Goal: Information Seeking & Learning: Learn about a topic

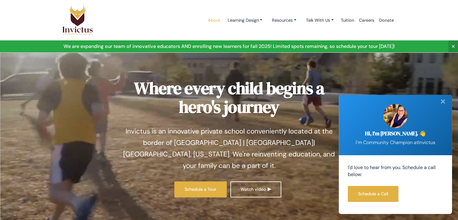
click at [211, 18] on link "About" at bounding box center [213, 21] width 17 height 26
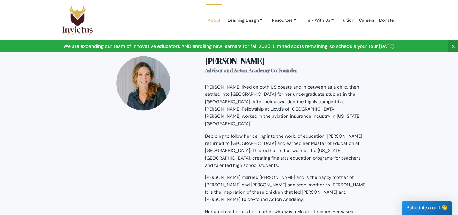
scroll to position [1018, 0]
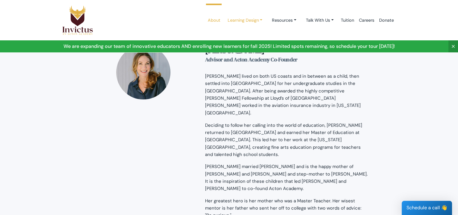
click at [248, 18] on link "Learning Design" at bounding box center [244, 20] width 45 height 11
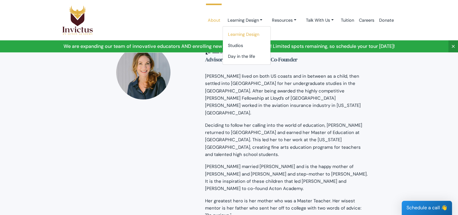
click at [240, 34] on link "Learning Design" at bounding box center [247, 34] width 48 height 11
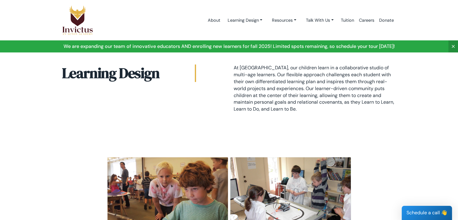
click at [449, 89] on section "Learning Design At Invictus, our children learn in a collaborative studio of mu…" at bounding box center [229, 90] width 458 height 101
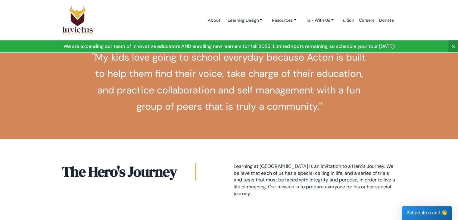
scroll to position [493, 0]
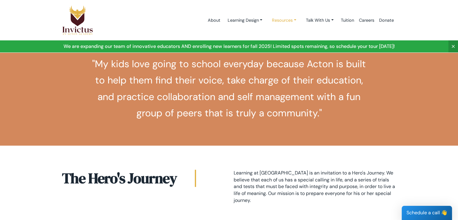
click at [277, 21] on link "Resources" at bounding box center [284, 20] width 34 height 11
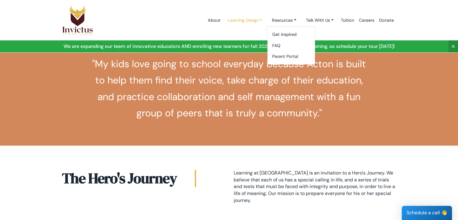
click at [251, 20] on link "Learning Design" at bounding box center [244, 20] width 45 height 11
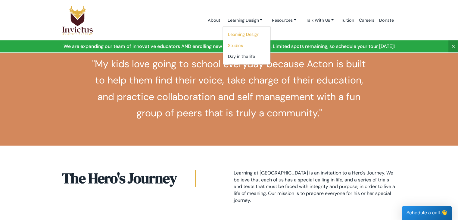
click at [232, 46] on link "Studios" at bounding box center [247, 45] width 48 height 11
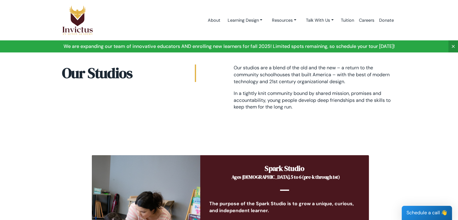
click at [60, 120] on section "Our Studios Our studios are a blend of the old and the new – a return to the co…" at bounding box center [229, 89] width 458 height 99
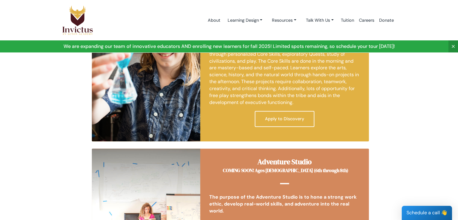
scroll to position [337, 0]
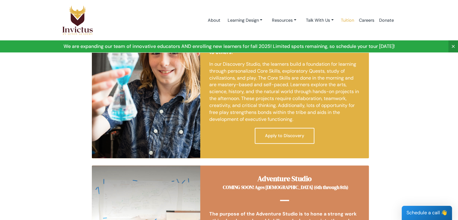
click at [350, 19] on link "Tuition" at bounding box center [347, 21] width 18 height 26
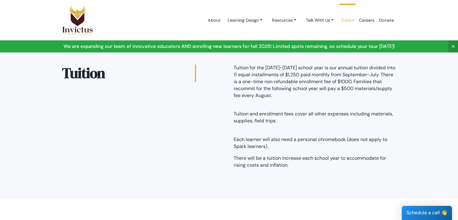
click at [414, 74] on section "Tuition Tuition for the [DATE]-[DATE] school year is our annual tuition divided…" at bounding box center [229, 118] width 458 height 157
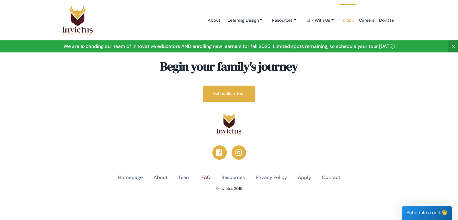
click at [205, 176] on link "FAQ" at bounding box center [205, 177] width 9 height 7
